Goal: Task Accomplishment & Management: Use online tool/utility

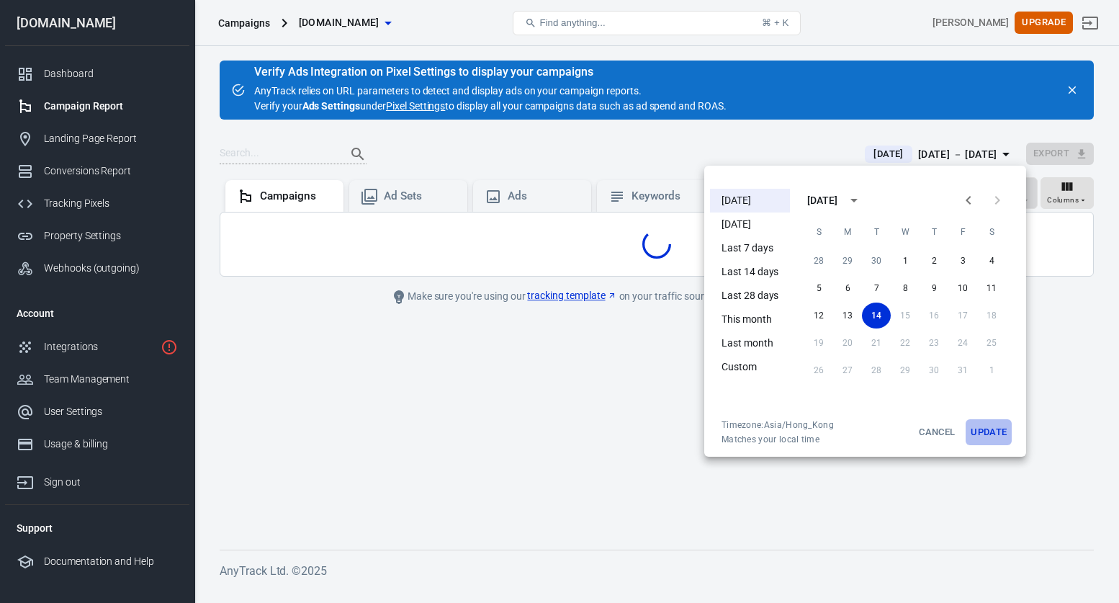
click at [988, 431] on button "Update" at bounding box center [989, 432] width 46 height 26
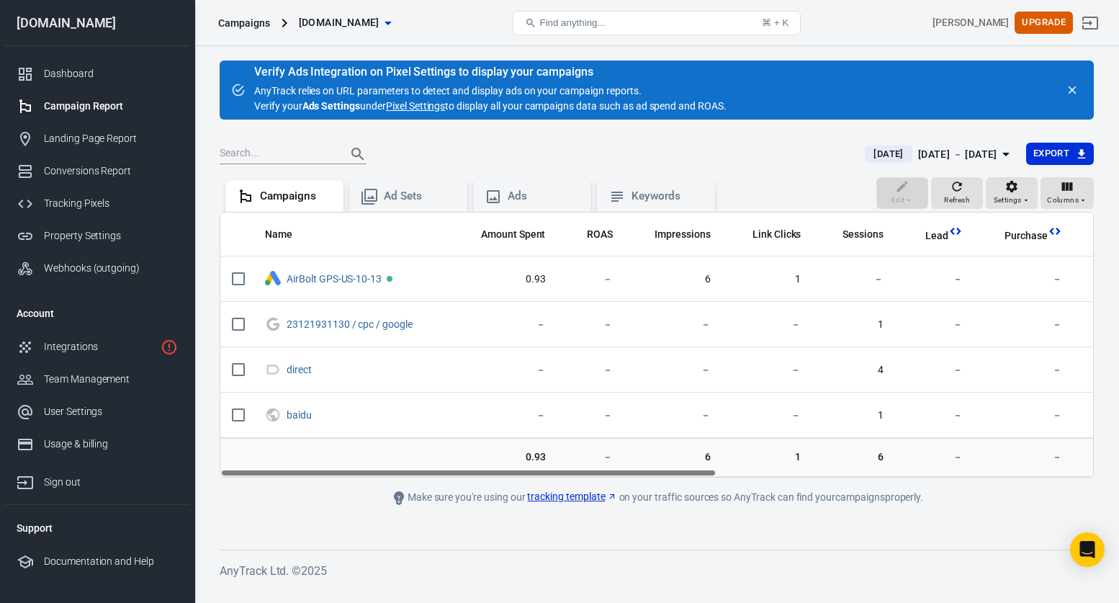
drag, startPoint x: 599, startPoint y: 473, endPoint x: 402, endPoint y: 475, distance: 196.7
click at [402, 475] on div "Name Amount Spent ROAS Impressions Link Clicks Sessions Lead Purchase Revenue A…" at bounding box center [656, 345] width 873 height 264
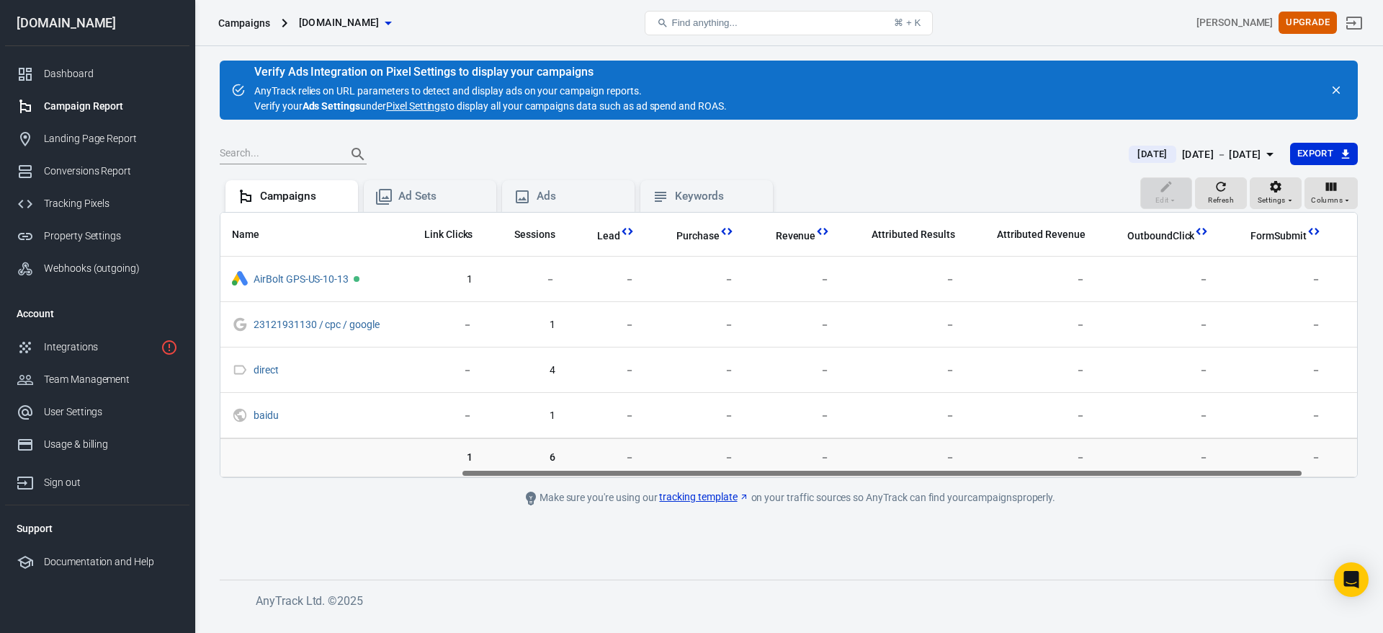
scroll to position [0, 331]
drag, startPoint x: 1042, startPoint y: 473, endPoint x: 1287, endPoint y: 468, distance: 245.7
click at [1119, 468] on div "Name Amount Spent ROAS Impressions Link Clicks Sessions Lead Purchase Revenue A…" at bounding box center [788, 345] width 1137 height 264
click at [1119, 197] on span "Columns" at bounding box center [1327, 200] width 32 height 13
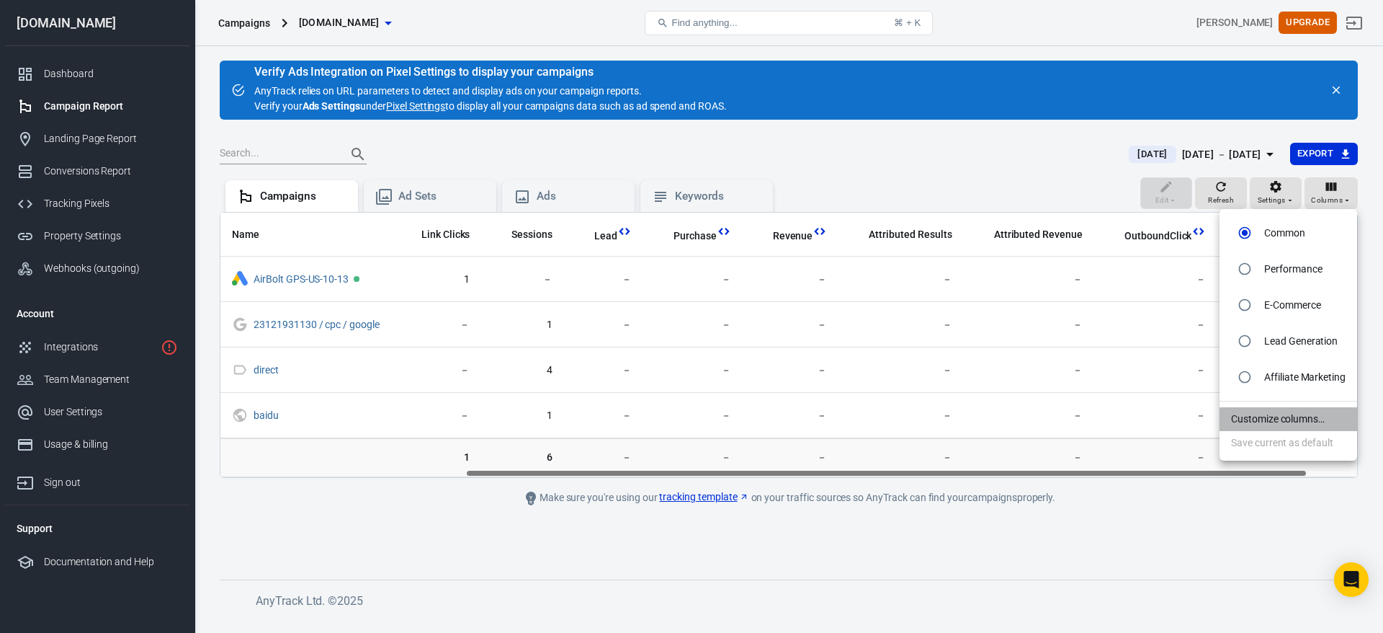
click at [1119, 423] on li "Customize columns…" at bounding box center [1289, 419] width 138 height 24
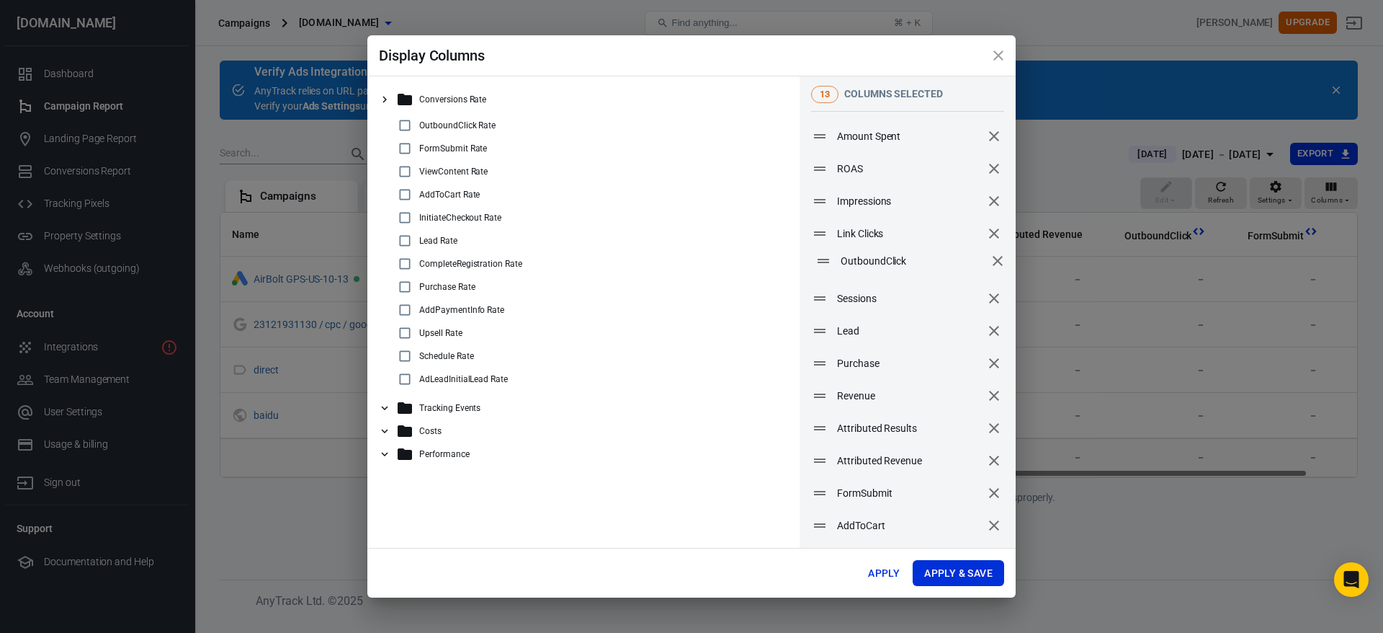
drag, startPoint x: 873, startPoint y: 464, endPoint x: 875, endPoint y: 262, distance: 201.7
click at [875, 262] on span "OutboundClick" at bounding box center [913, 261] width 144 height 15
drag, startPoint x: 872, startPoint y: 358, endPoint x: 872, endPoint y: 292, distance: 65.6
click at [872, 292] on span "Purchase" at bounding box center [909, 299] width 144 height 15
click at [967, 571] on button "Apply & Save" at bounding box center [958, 573] width 91 height 27
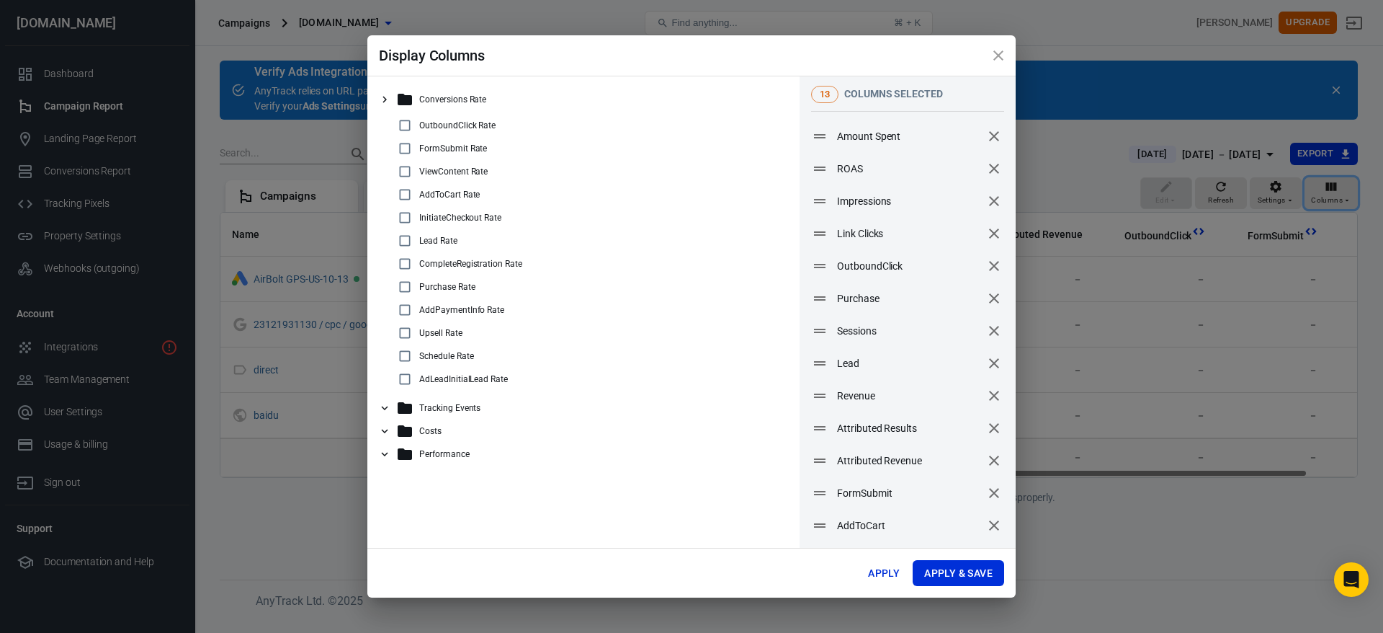
radio input "false"
